Goal: Information Seeking & Learning: Learn about a topic

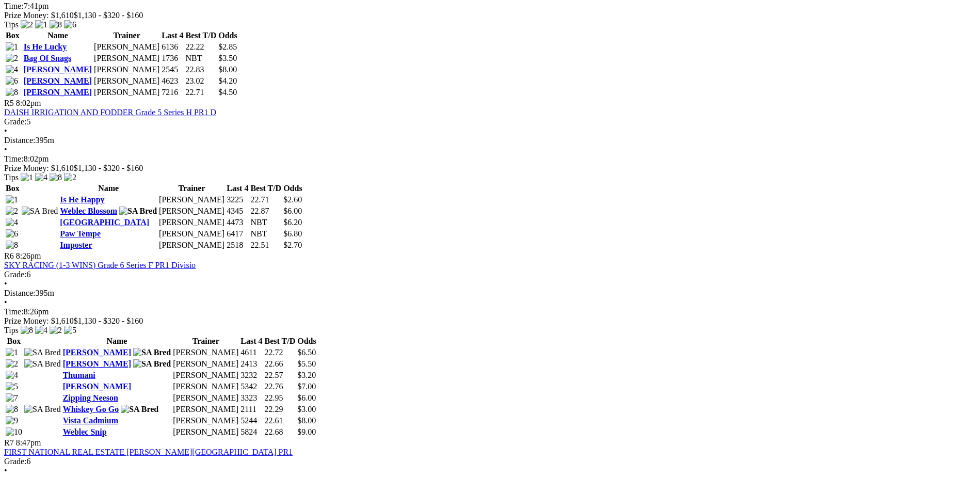
scroll to position [1135, 0]
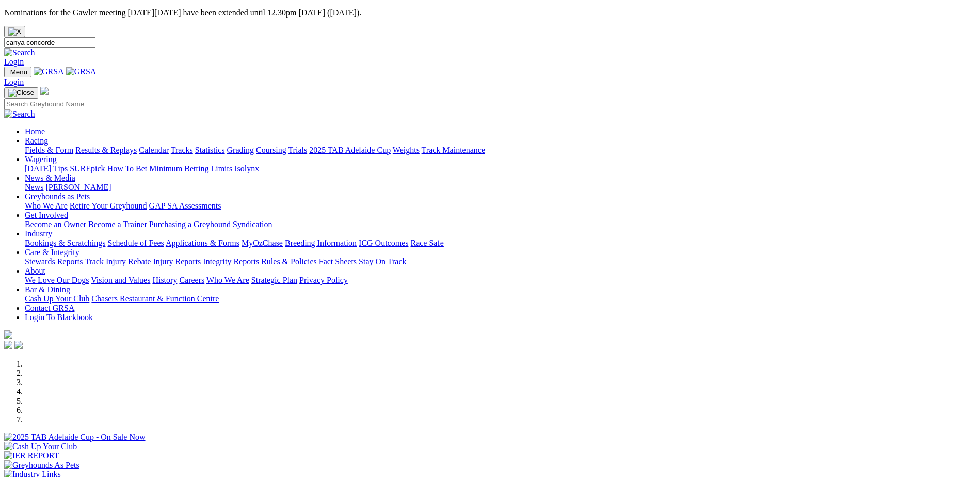
type input "canya concorde"
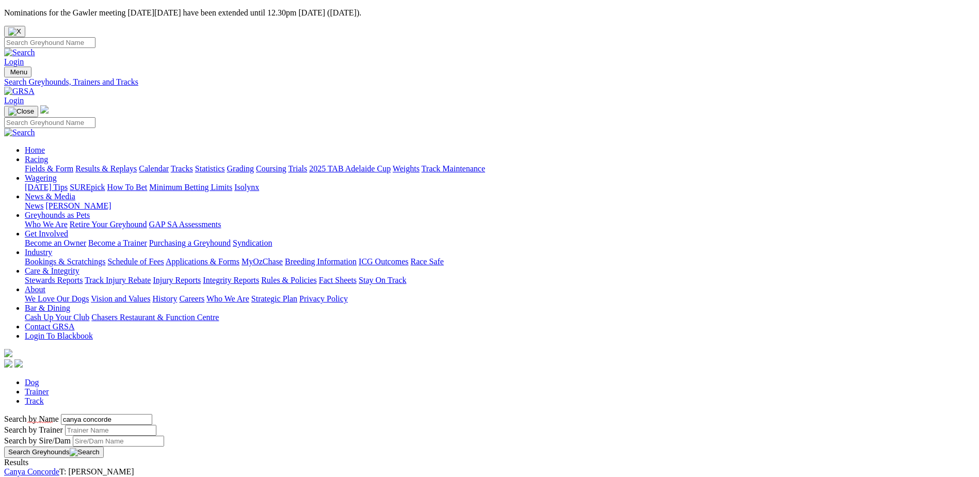
click at [59, 467] on link "Canya Concorde" at bounding box center [31, 471] width 55 height 9
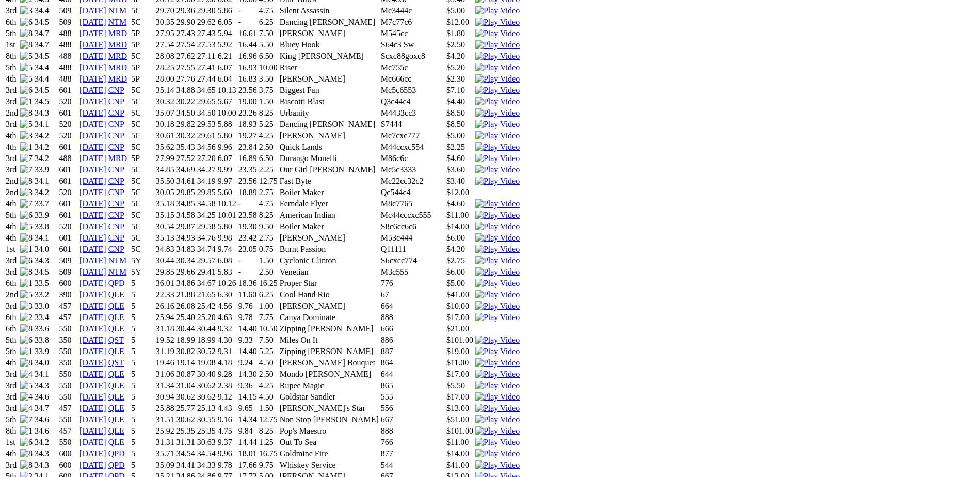
scroll to position [877, 0]
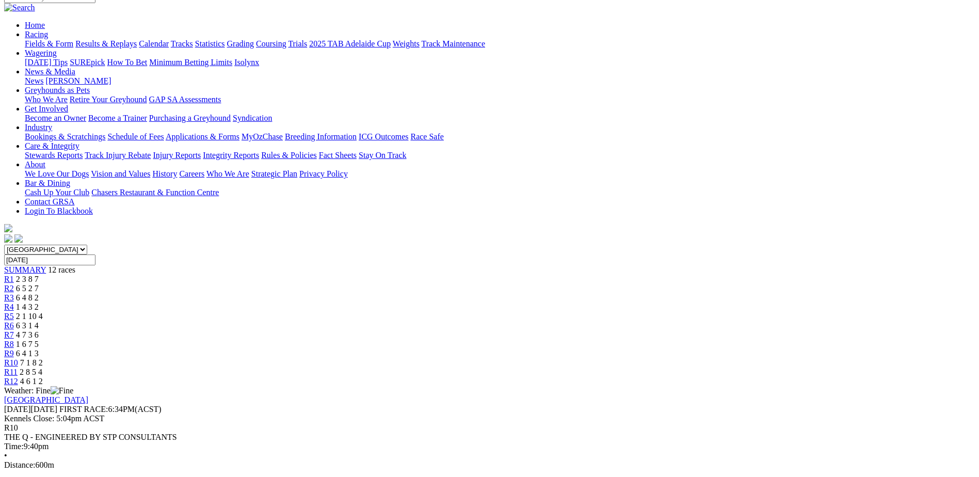
scroll to position [155, 0]
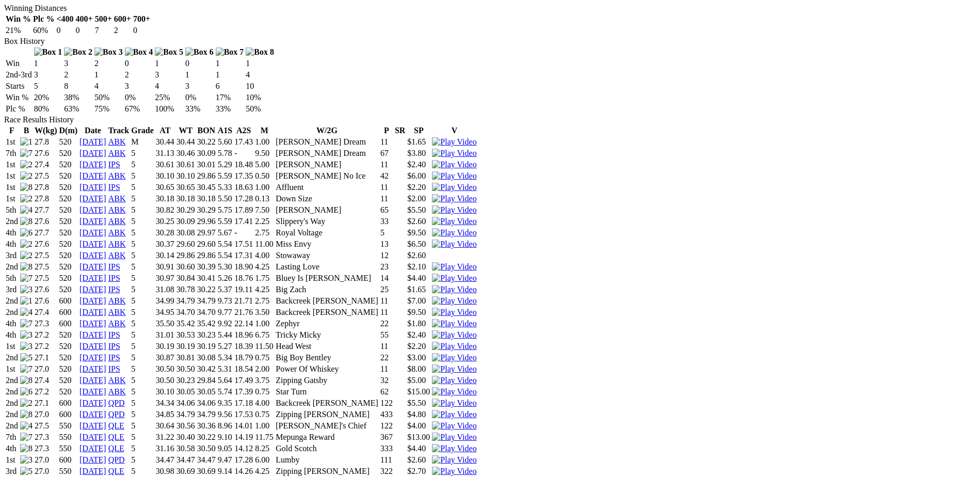
scroll to position [671, 0]
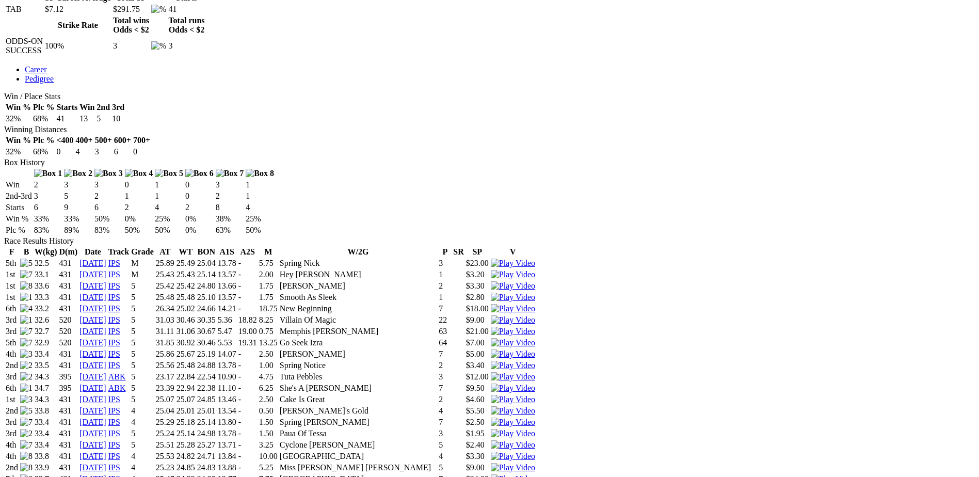
scroll to position [722, 0]
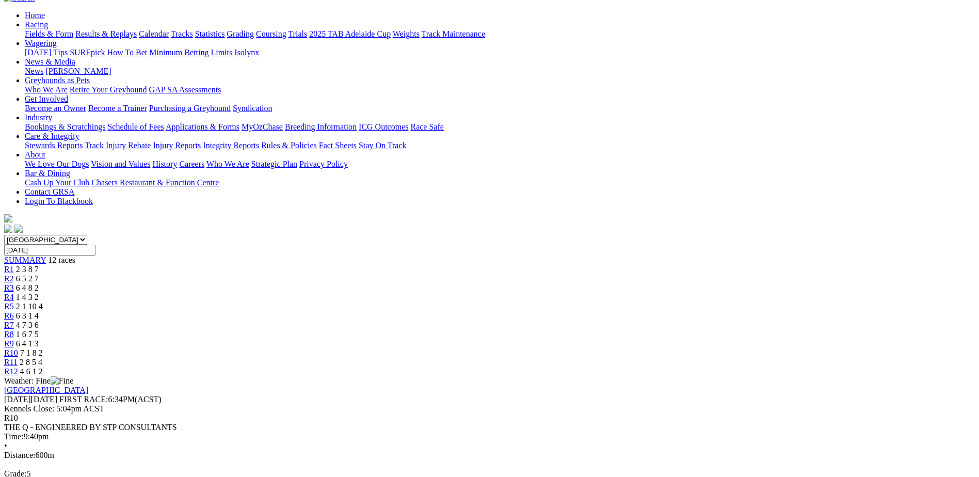
scroll to position [155, 0]
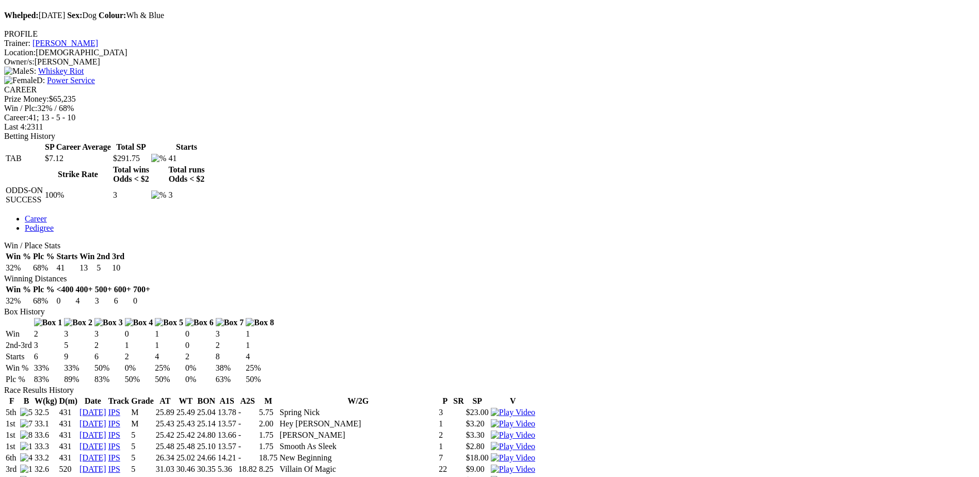
scroll to position [619, 0]
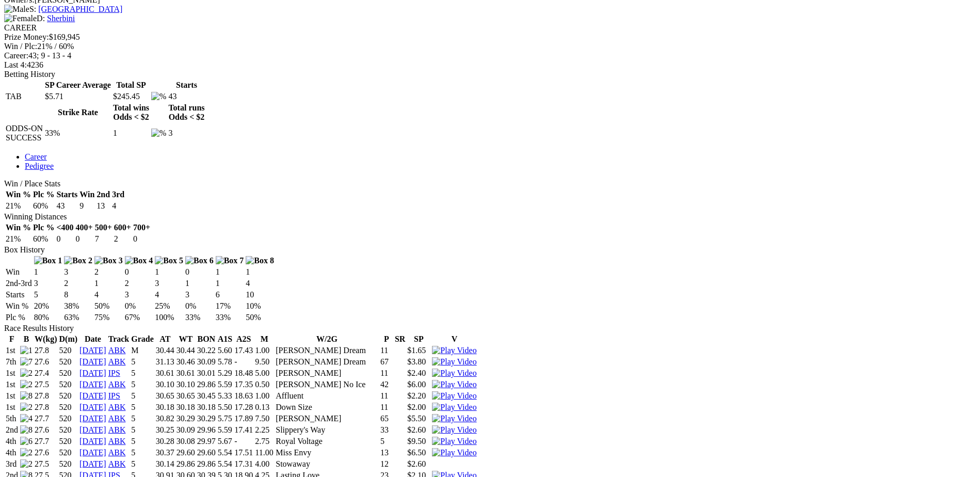
scroll to position [52, 0]
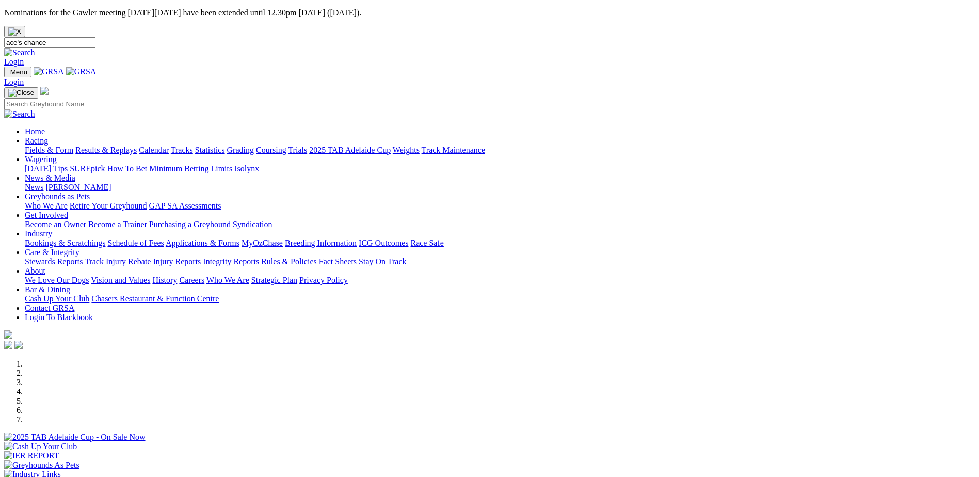
type input "ace's chance"
click at [24, 57] on link "Login" at bounding box center [14, 61] width 20 height 9
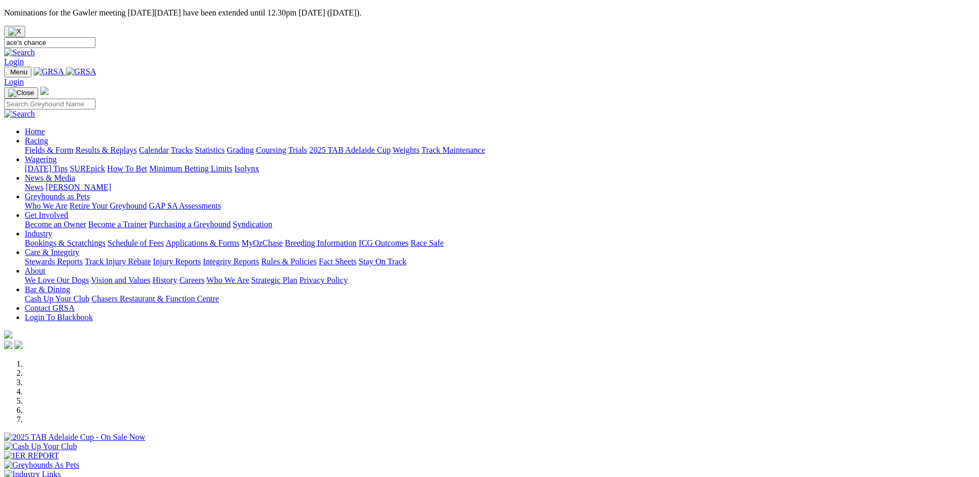
click at [35, 48] on link at bounding box center [19, 52] width 31 height 9
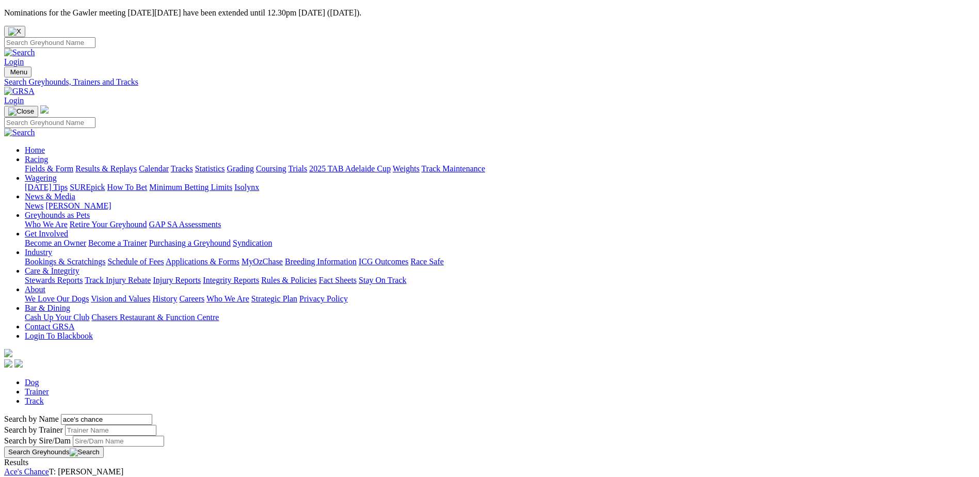
click at [49, 467] on link "Ace's Chance" at bounding box center [26, 471] width 45 height 9
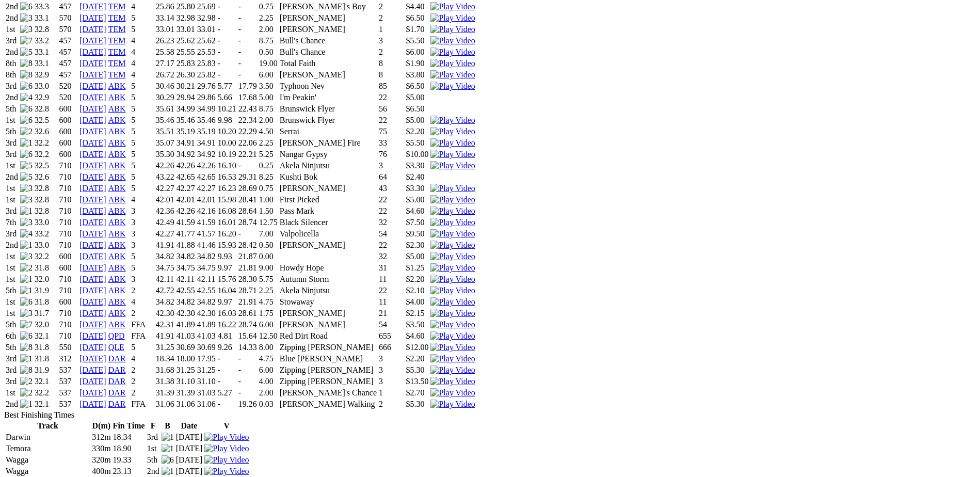
scroll to position [1084, 0]
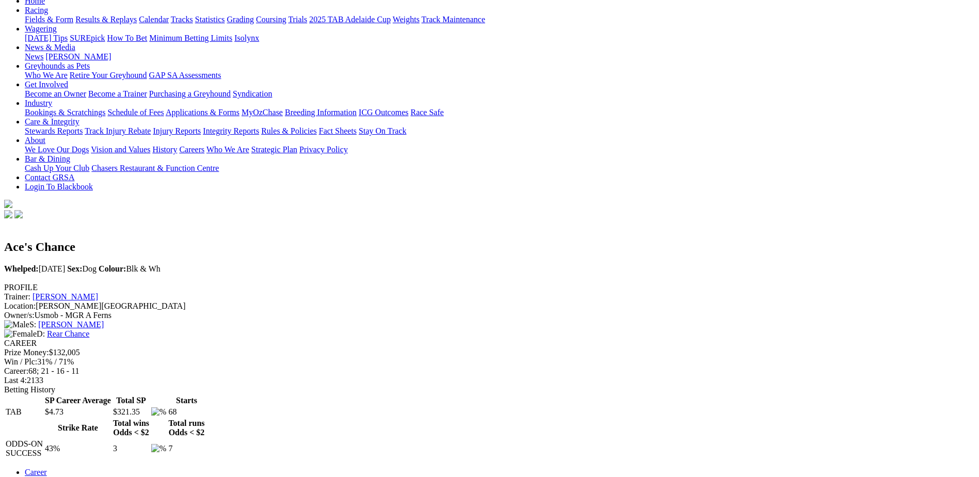
scroll to position [52, 0]
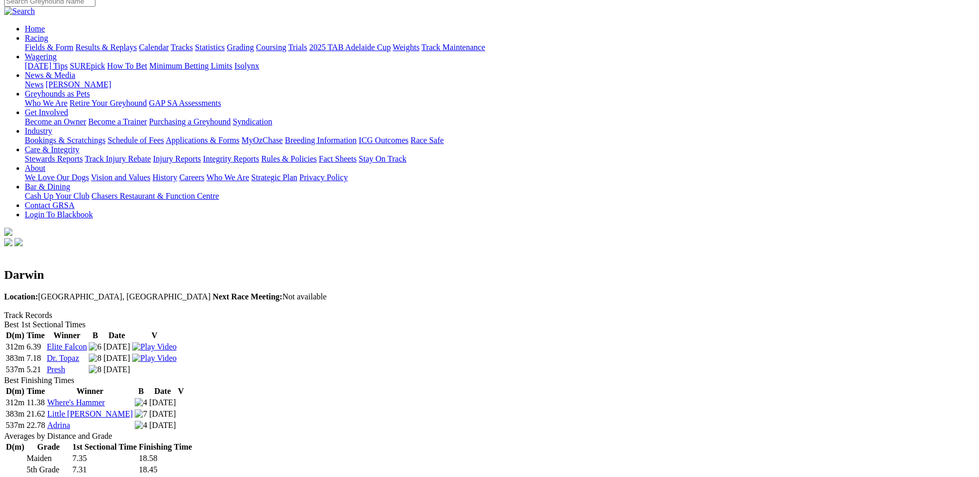
scroll to position [103, 0]
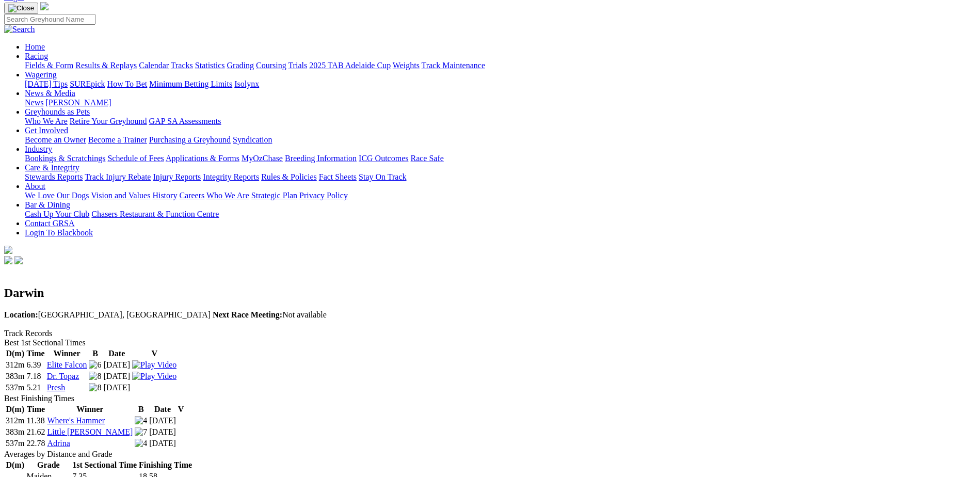
click at [70, 439] on link "Adrina" at bounding box center [58, 443] width 23 height 9
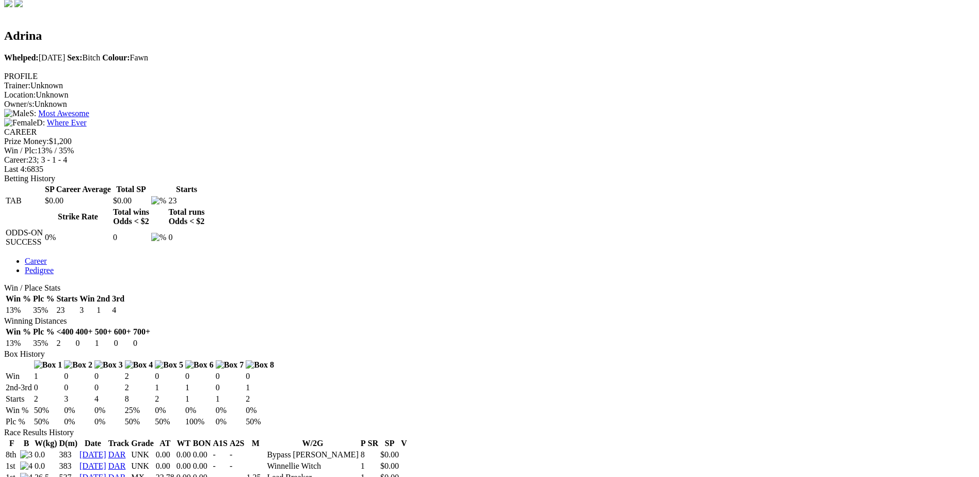
scroll to position [361, 0]
click at [106, 472] on link "01 Aug 08" at bounding box center [92, 476] width 27 height 9
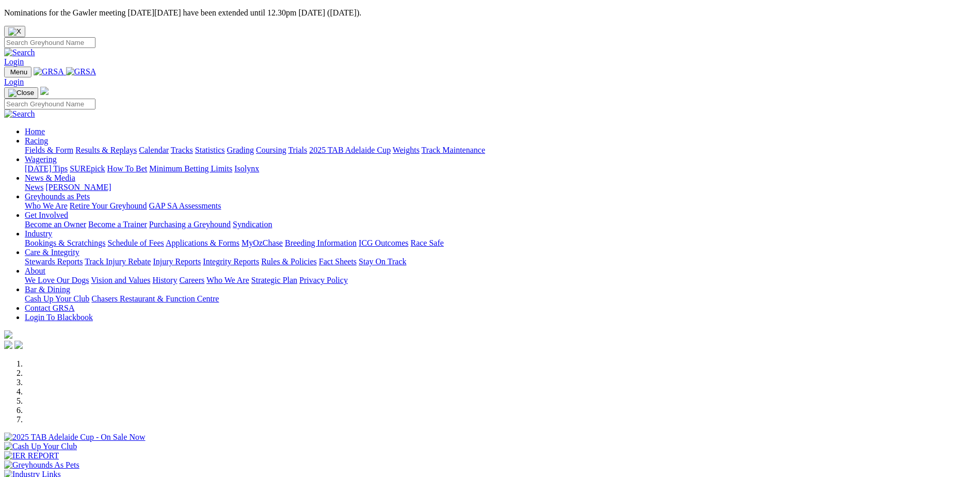
scroll to position [206, 0]
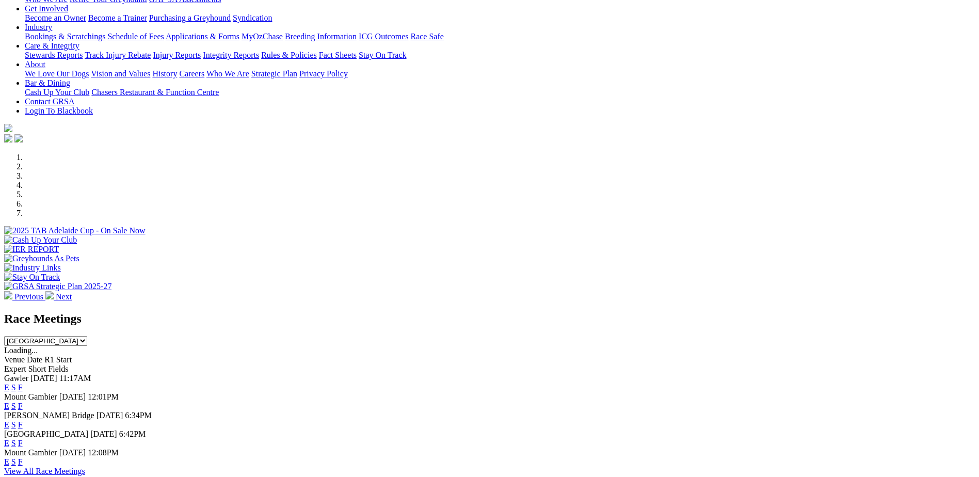
click at [23, 383] on link "F" at bounding box center [20, 387] width 5 height 9
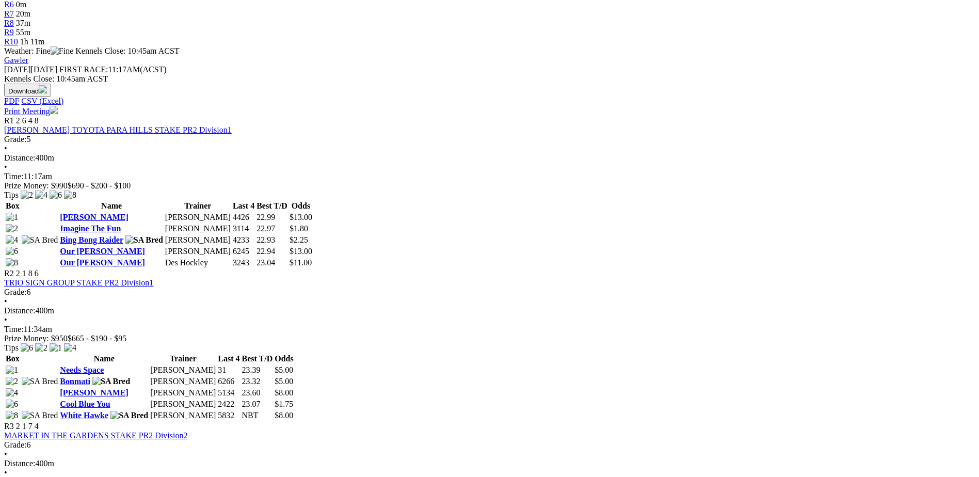
scroll to position [464, 0]
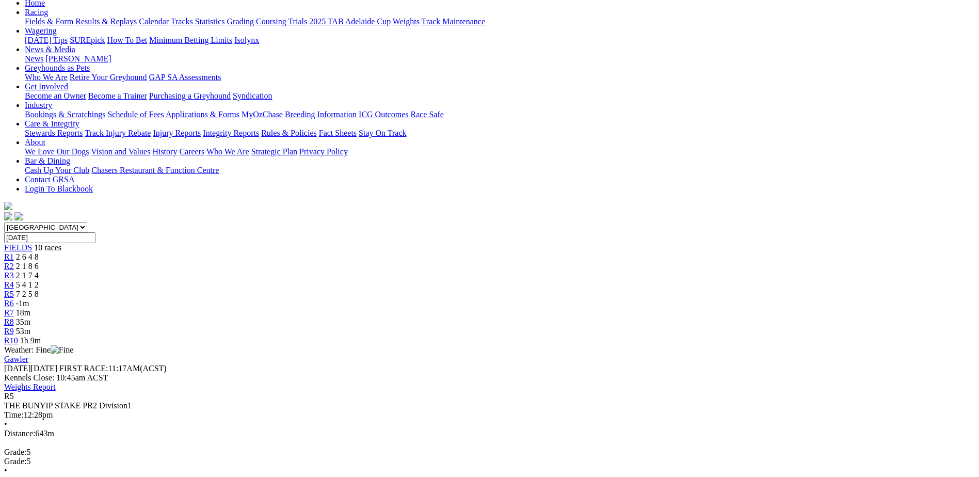
scroll to position [206, 0]
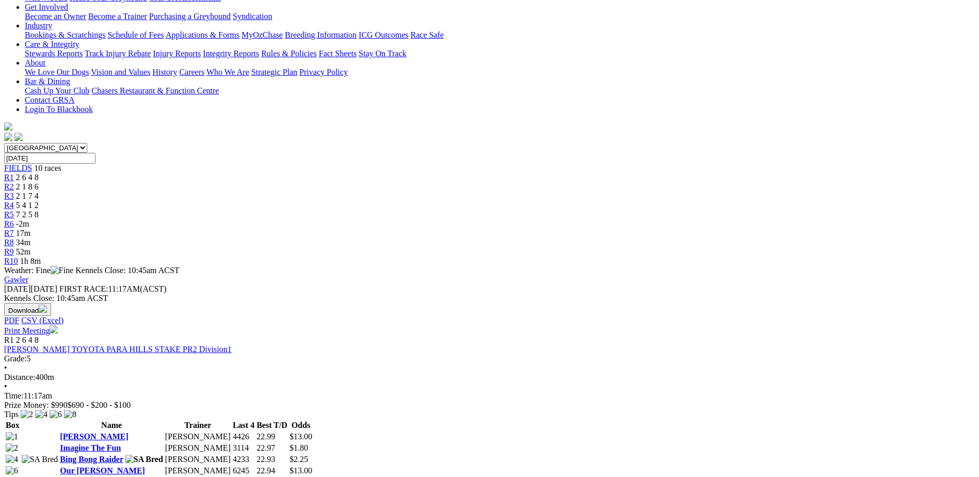
scroll to position [258, 0]
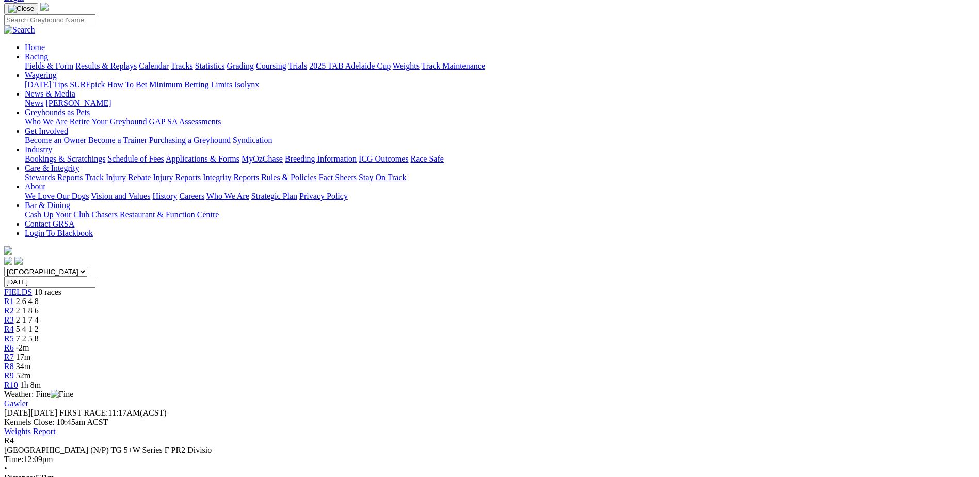
scroll to position [103, 0]
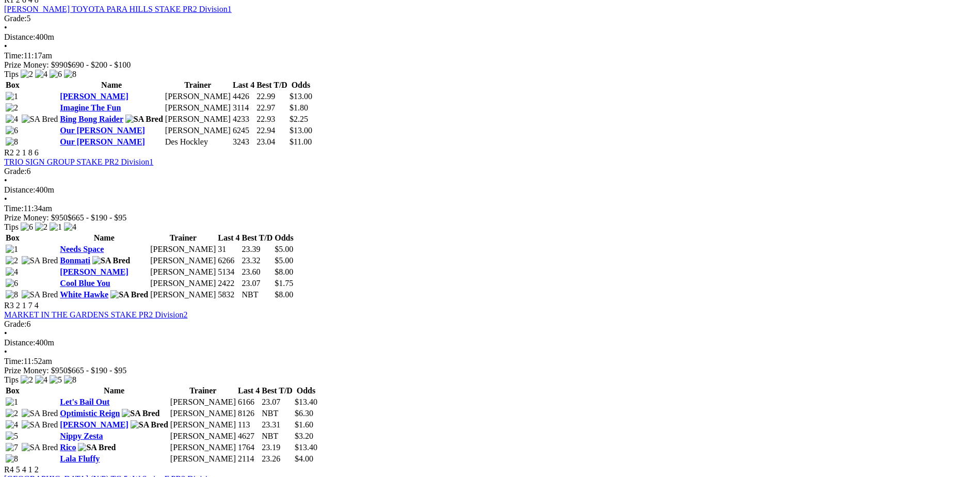
scroll to position [568, 0]
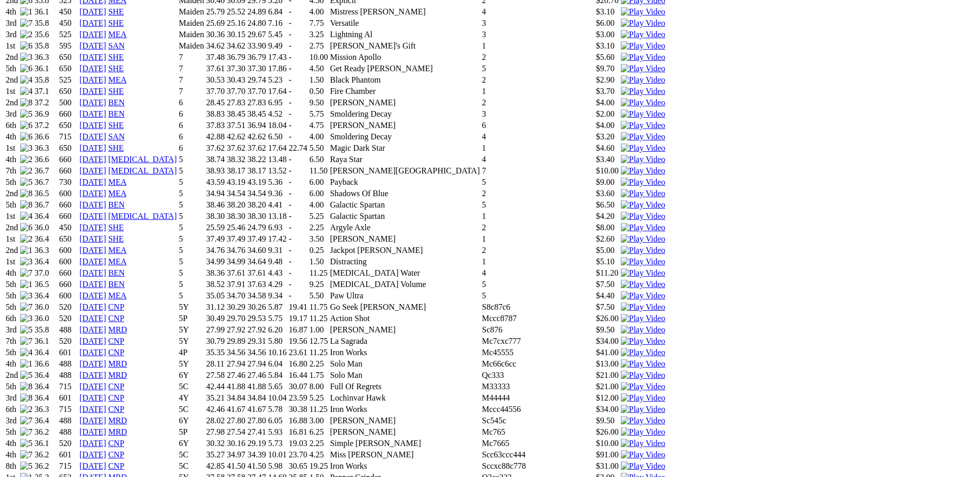
scroll to position [1187, 0]
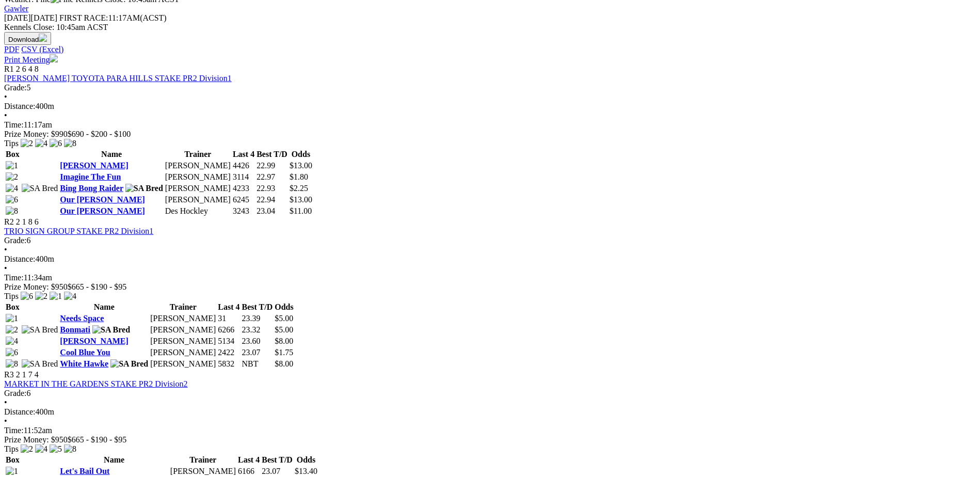
scroll to position [516, 0]
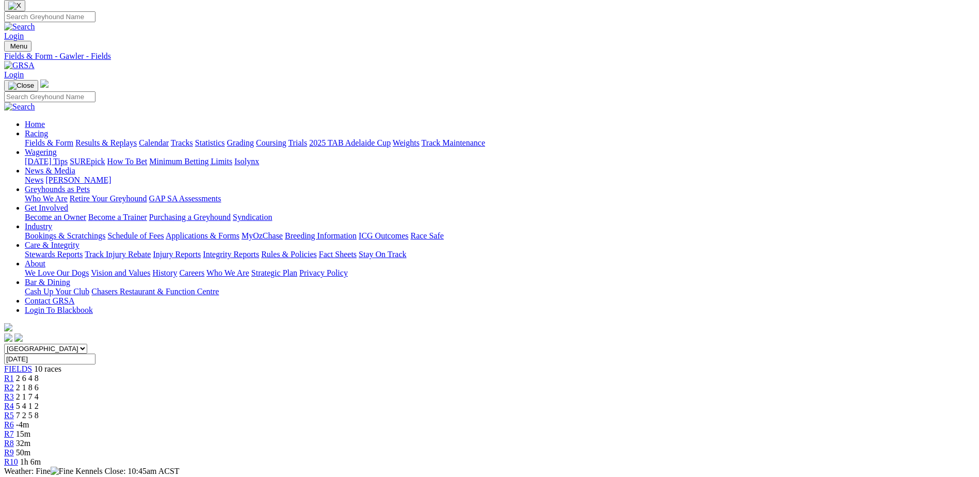
scroll to position [52, 0]
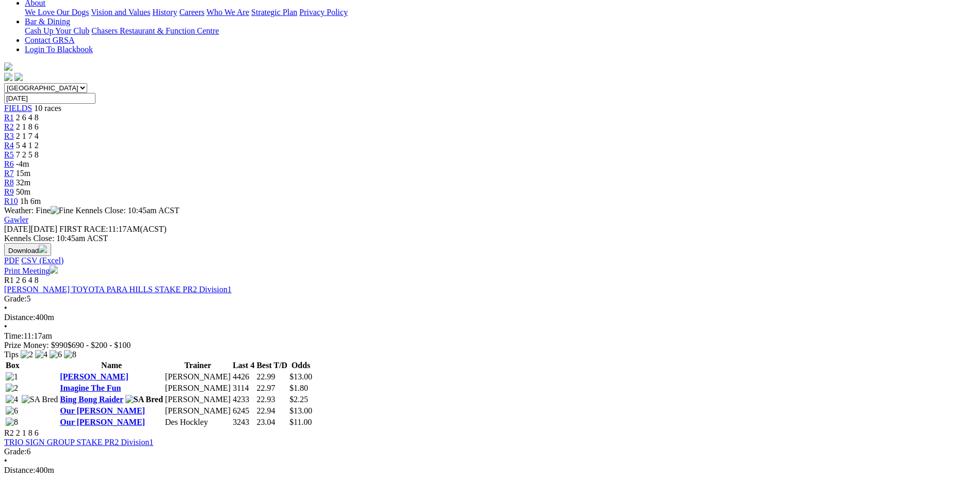
scroll to position [298, 0]
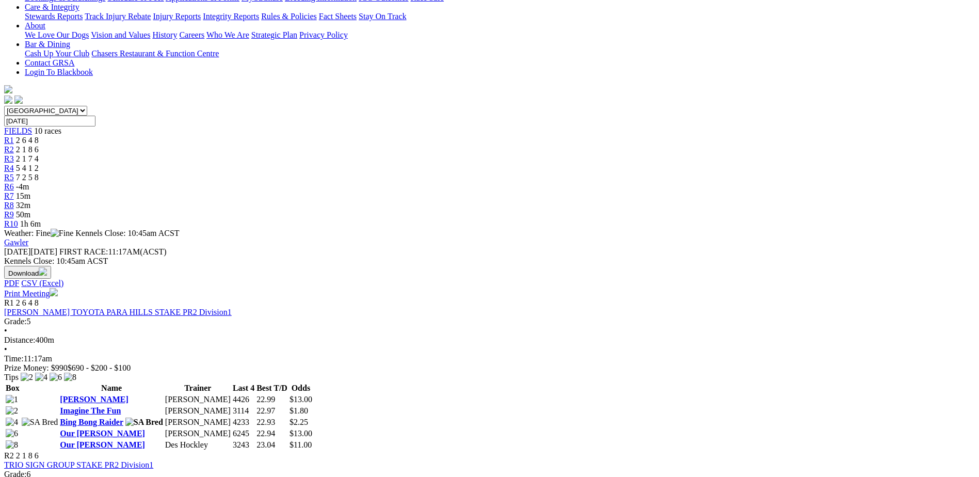
scroll to position [103, 0]
